Goal: Information Seeking & Learning: Find specific fact

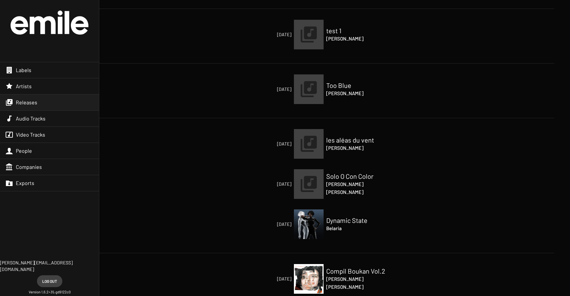
click at [22, 104] on span "Releases" at bounding box center [26, 102] width 21 height 7
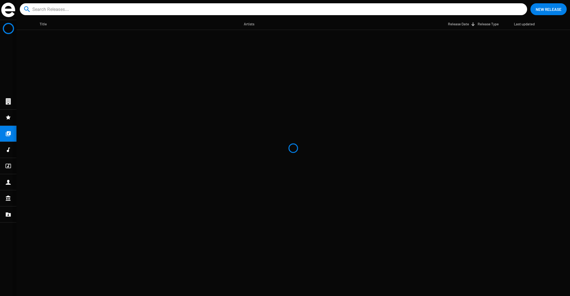
click at [39, 10] on input at bounding box center [274, 9] width 485 height 12
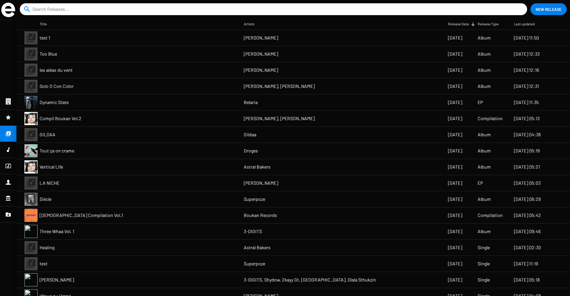
click at [152, 9] on input at bounding box center [274, 9] width 485 height 12
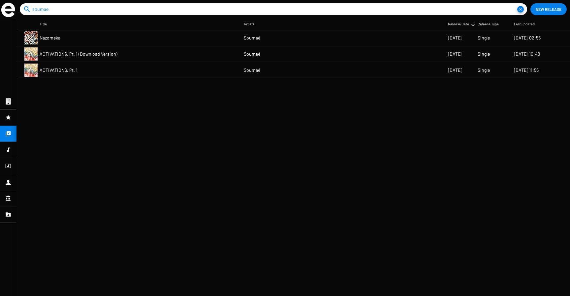
type input "soumae"
click at [152, 37] on mat-cell "Nazomeka" at bounding box center [142, 38] width 204 height 16
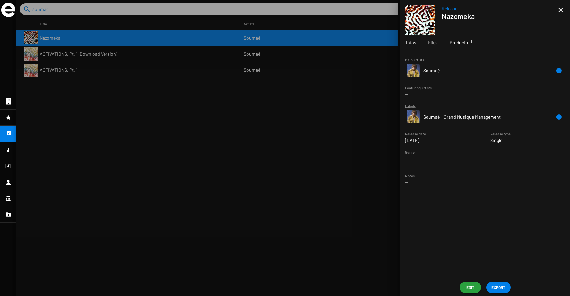
click at [459, 42] on span "Products 1" at bounding box center [459, 43] width 18 height 7
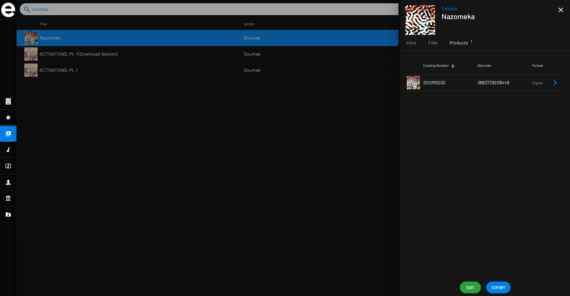
click at [492, 81] on span "3663729208446" at bounding box center [494, 83] width 32 height 6
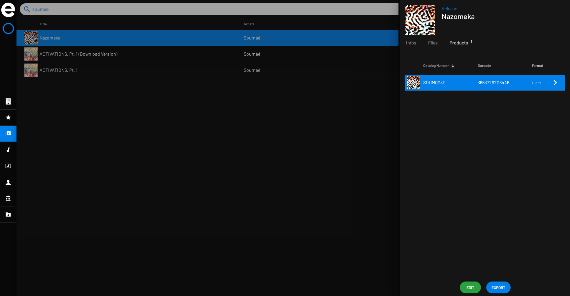
click at [492, 81] on span "3663729208446" at bounding box center [494, 83] width 32 height 6
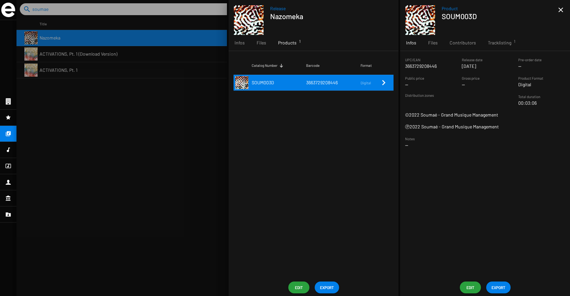
click at [422, 66] on p "3663729208446" at bounding box center [421, 66] width 32 height 7
click at [433, 66] on p "3663729208446" at bounding box center [421, 66] width 32 height 7
drag, startPoint x: 437, startPoint y: 66, endPoint x: 405, endPoint y: 65, distance: 32.7
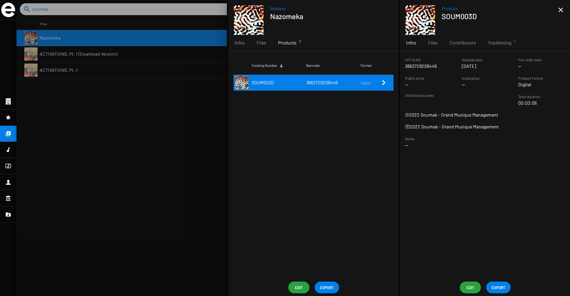
click at [405, 65] on sf-form-element "UPC/EAN 3663729208446" at bounding box center [428, 62] width 57 height 13
copy p "3663729208446"
click at [95, 54] on div at bounding box center [292, 148] width 553 height 296
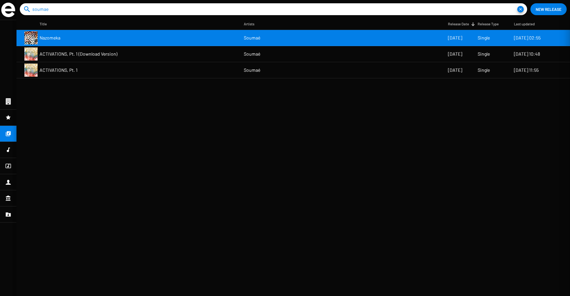
click at [138, 54] on mat-cell "ACTIVATIONS, Pt. 1 (Download Version)" at bounding box center [142, 54] width 204 height 16
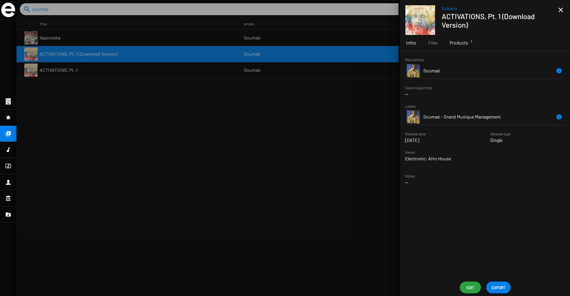
click at [454, 43] on span "Products 1" at bounding box center [459, 43] width 18 height 7
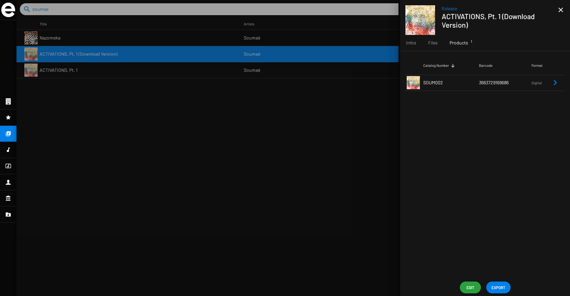
click at [503, 83] on span "3663729169686" at bounding box center [494, 83] width 30 height 6
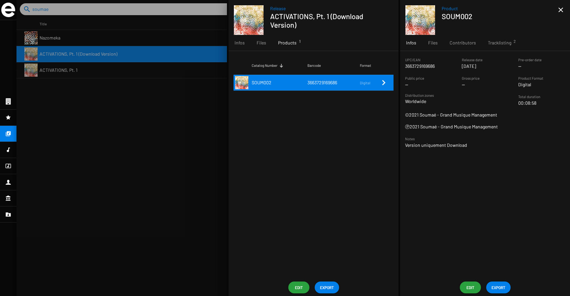
drag, startPoint x: 434, startPoint y: 67, endPoint x: 406, endPoint y: 67, distance: 28.0
click at [406, 67] on sf-string-widget "UPC/EAN 3663729169686" at bounding box center [428, 62] width 47 height 13
copy p "3663729169686"
click at [133, 71] on div at bounding box center [292, 148] width 553 height 296
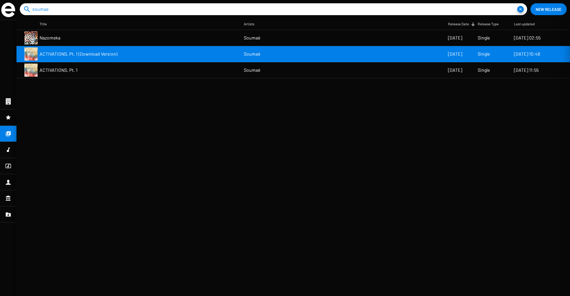
click at [144, 73] on mat-cell "ACTIVATIONS, Pt. 1" at bounding box center [142, 70] width 204 height 16
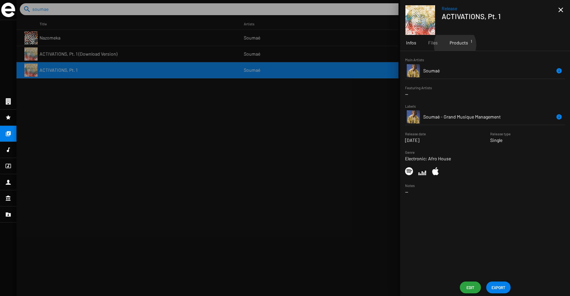
click at [454, 45] on span "Products 1" at bounding box center [459, 43] width 18 height 7
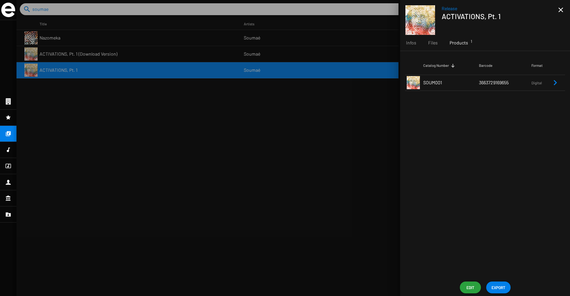
click at [483, 87] on td "3663729169655" at bounding box center [505, 83] width 52 height 16
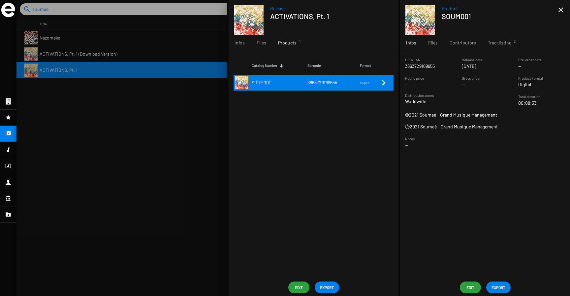
drag, startPoint x: 436, startPoint y: 67, endPoint x: 406, endPoint y: 68, distance: 30.4
click at [406, 68] on sf-string-widget "UPC/EAN 3663729169655" at bounding box center [428, 62] width 47 height 13
copy p "3663729169655"
click at [435, 65] on sf-string-widget "UPC/EAN 3663729169655" at bounding box center [428, 62] width 47 height 13
drag, startPoint x: 435, startPoint y: 65, endPoint x: 406, endPoint y: 67, distance: 29.7
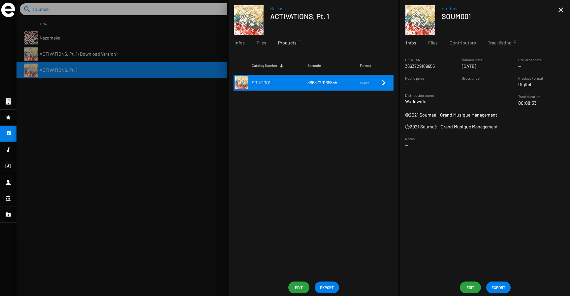
click at [406, 67] on sf-string-widget "UPC/EAN 3663729169655" at bounding box center [428, 62] width 47 height 13
copy p "3663729169655"
